Goal: Transaction & Acquisition: Subscribe to service/newsletter

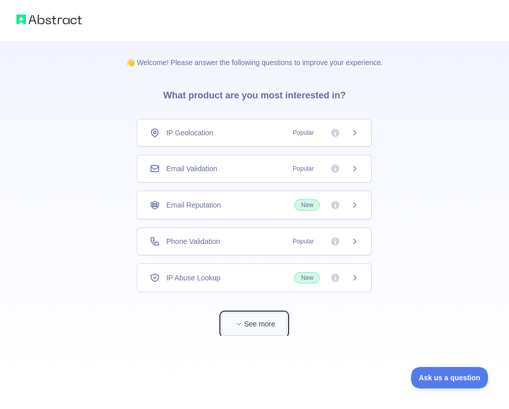
click at [247, 326] on button "See more" at bounding box center [255, 324] width 66 height 23
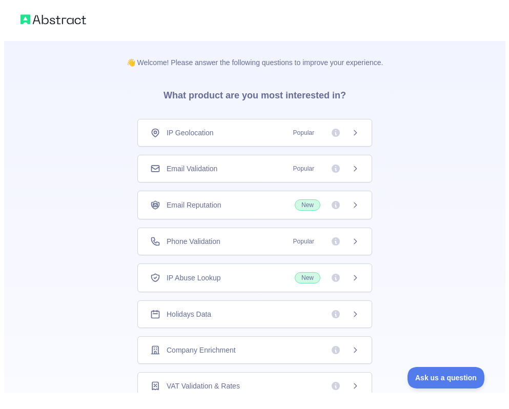
scroll to position [40, 0]
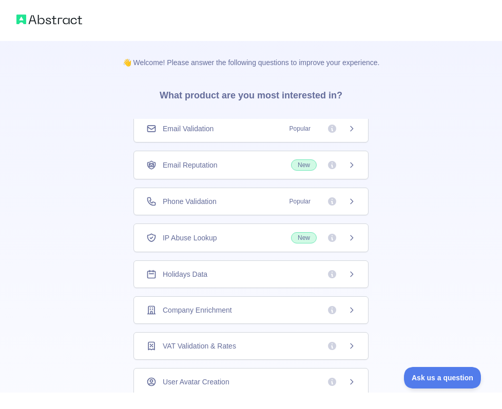
click at [349, 272] on icon at bounding box center [351, 274] width 8 height 8
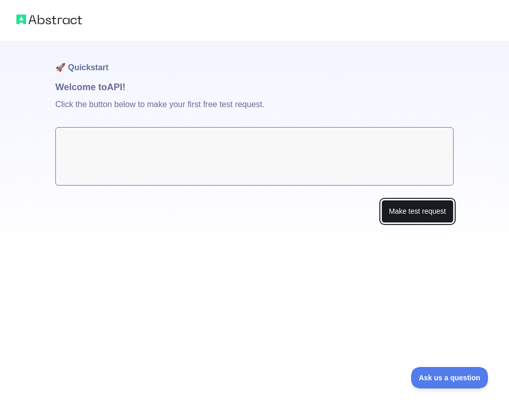
click at [405, 214] on button "Make test request" at bounding box center [418, 211] width 72 height 23
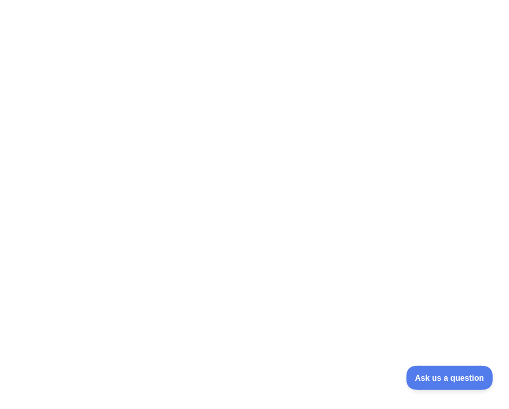
click at [429, 381] on button "Ask us a question" at bounding box center [444, 377] width 77 height 22
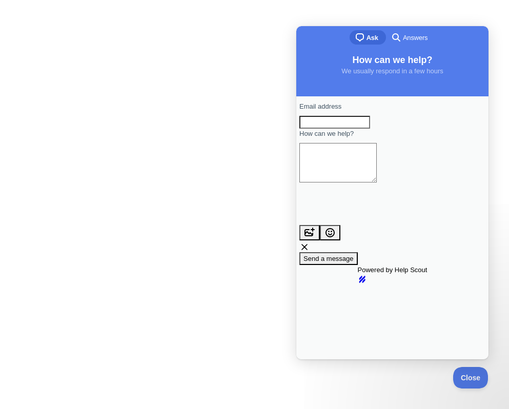
click at [370, 129] on input "Email address" at bounding box center [335, 122] width 71 height 13
click at [156, 208] on div at bounding box center [254, 204] width 509 height 409
drag, startPoint x: 464, startPoint y: 376, endPoint x: 503, endPoint y: 376, distance: 39.5
click at [464, 376] on span "Close" at bounding box center [468, 376] width 35 height 7
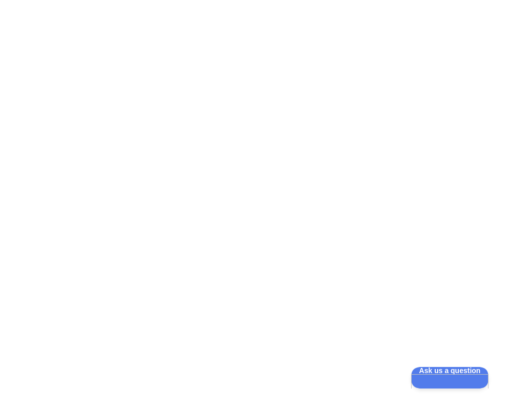
click at [162, 150] on div at bounding box center [254, 204] width 509 height 409
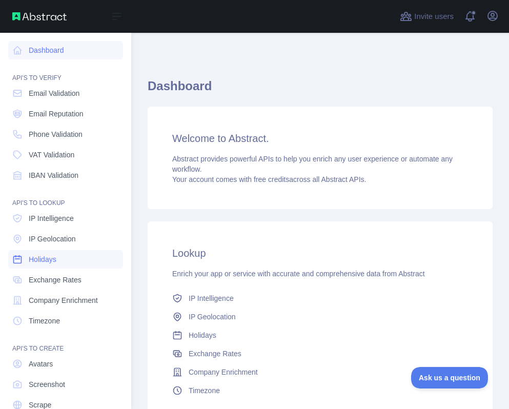
click at [66, 260] on link "Holidays" at bounding box center [65, 259] width 115 height 18
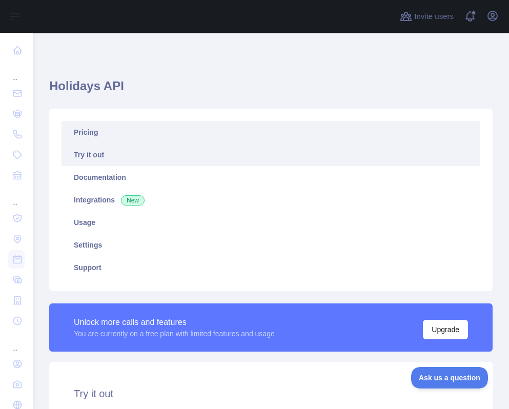
click at [94, 137] on link "Pricing" at bounding box center [271, 132] width 419 height 23
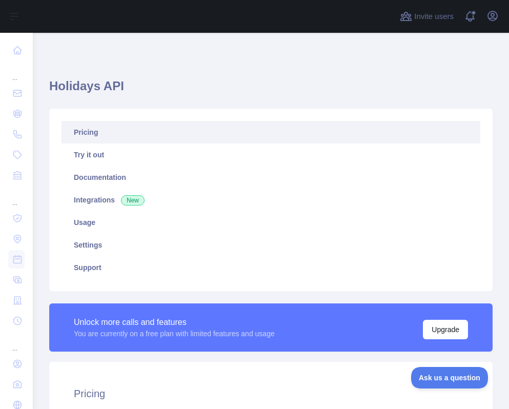
click at [102, 132] on link "Pricing" at bounding box center [271, 132] width 419 height 23
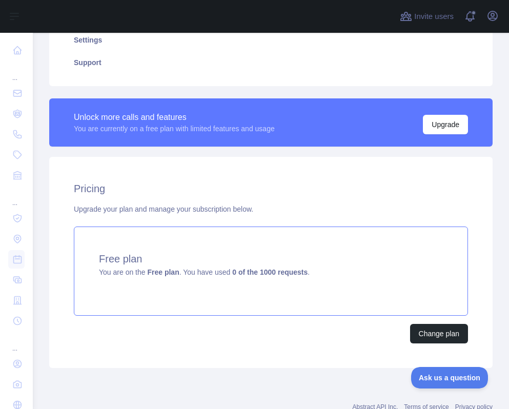
scroll to position [240, 0]
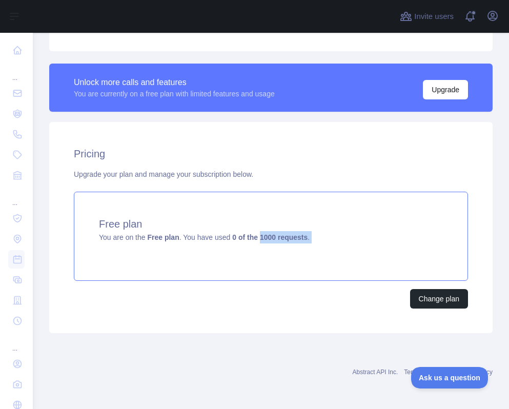
drag, startPoint x: 258, startPoint y: 242, endPoint x: 294, endPoint y: 246, distance: 36.1
click at [294, 246] on div "Free plan You are on the Free plan . You have used 0 of the 1000 requests ." at bounding box center [271, 236] width 394 height 89
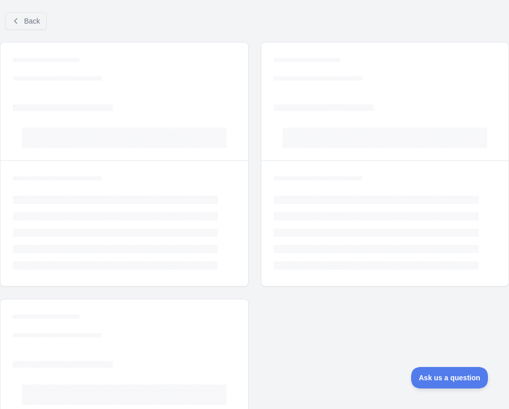
scroll to position [78, 0]
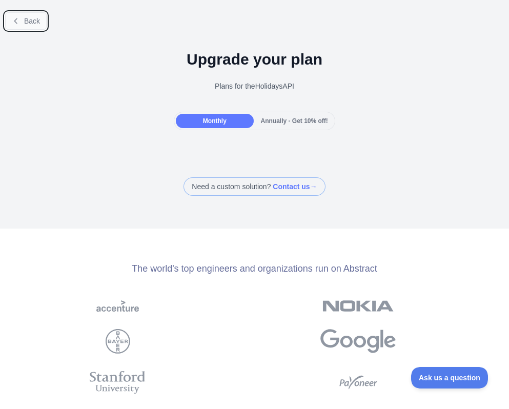
click at [17, 26] on button "Back" at bounding box center [26, 20] width 42 height 17
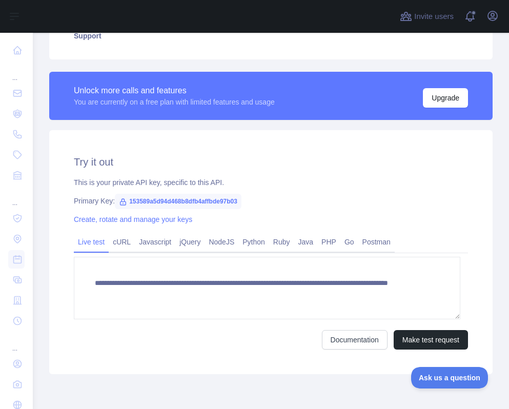
scroll to position [78, 0]
